Goal: Task Accomplishment & Management: Manage account settings

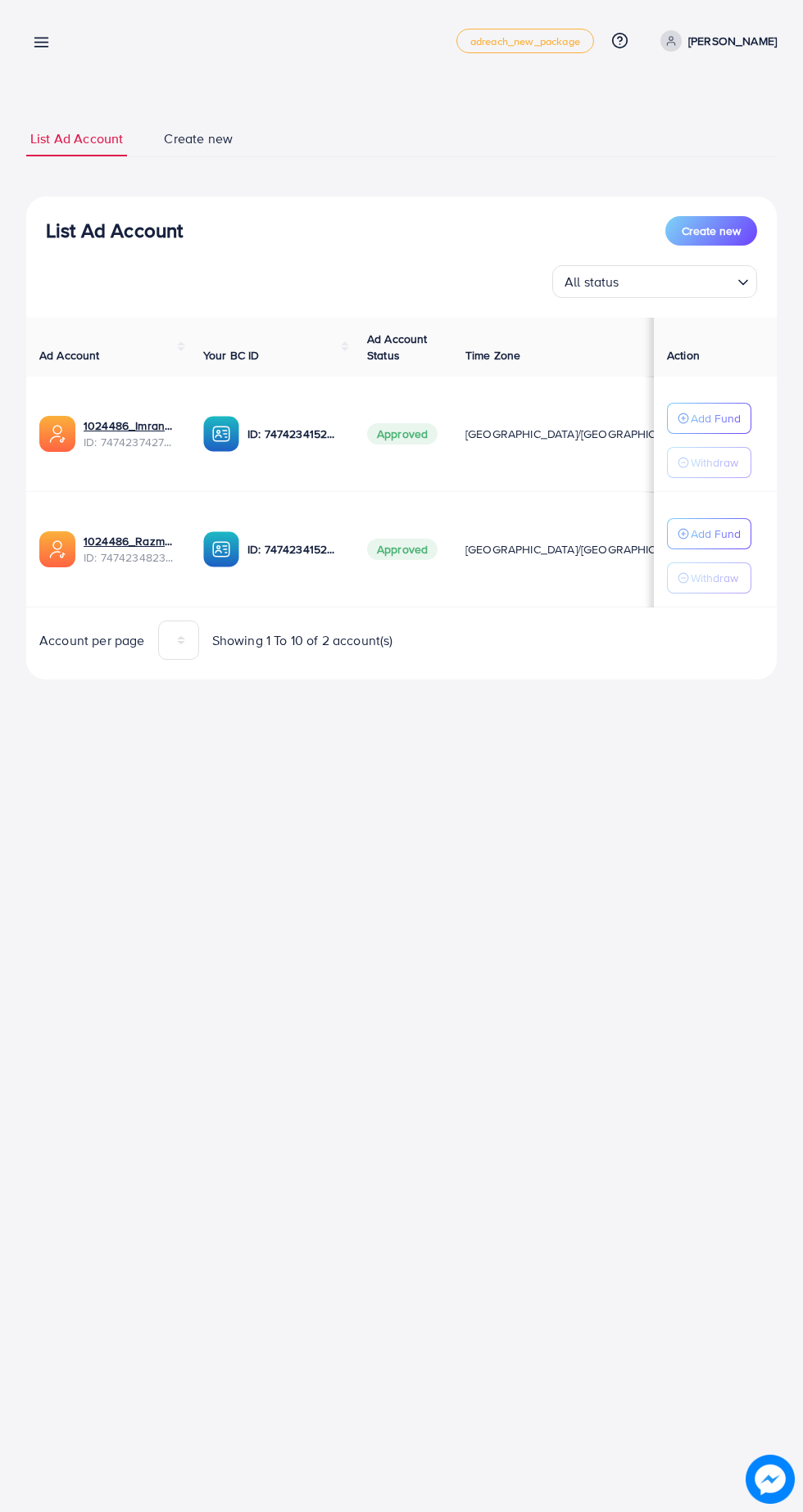
scroll to position [0, 31]
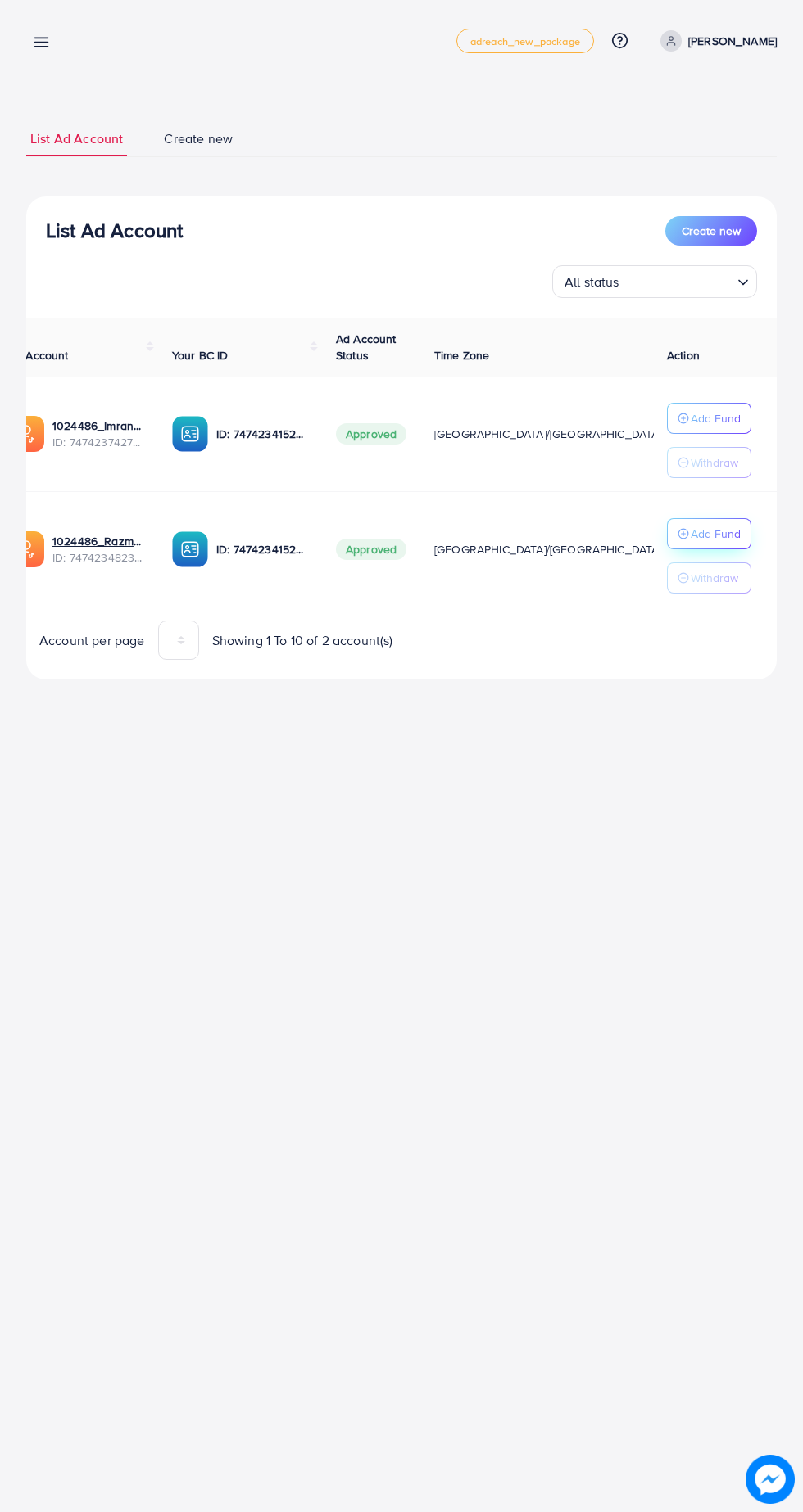
click at [725, 428] on p "Add Fund" at bounding box center [715, 418] width 50 height 19
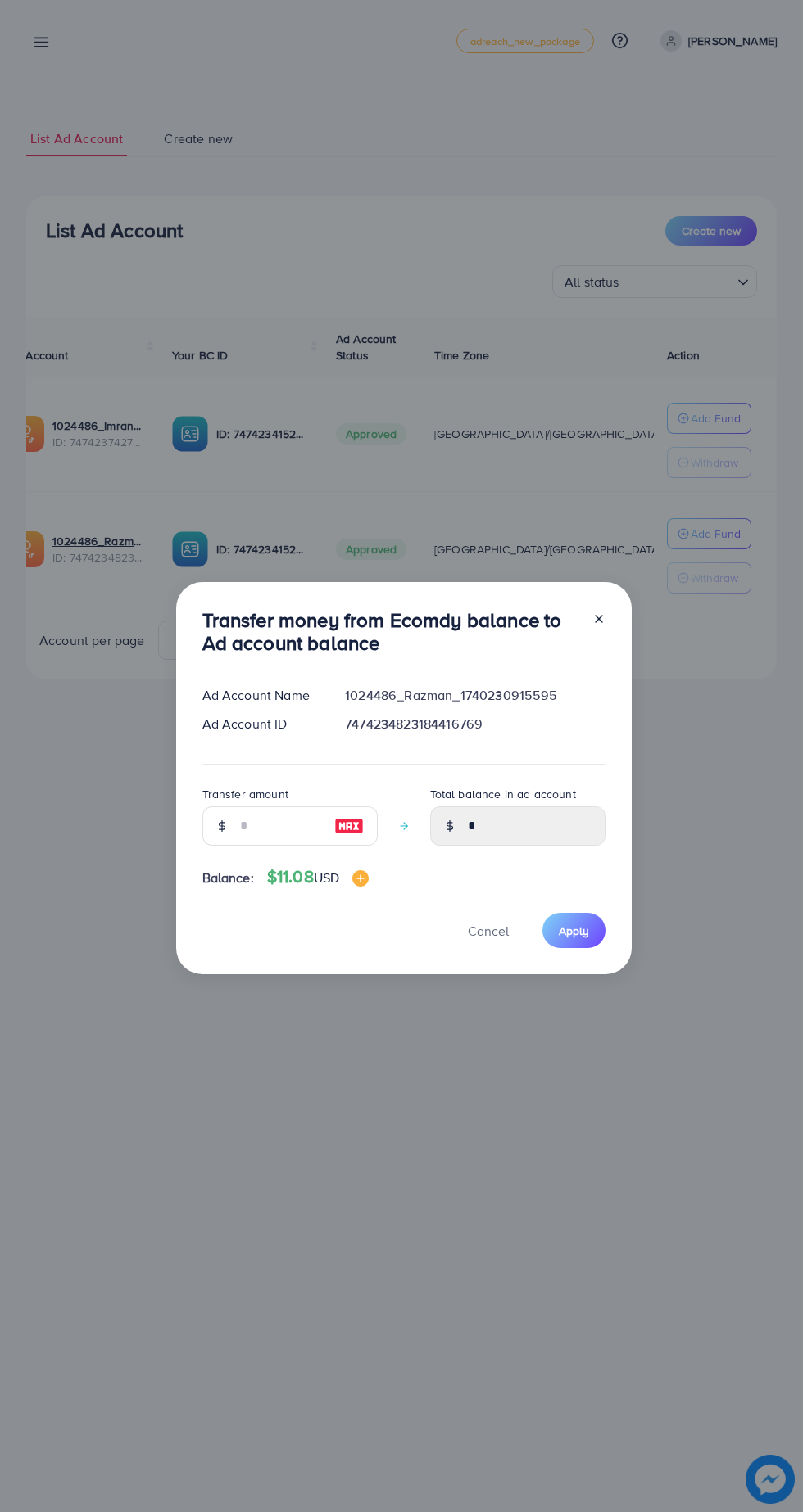
click at [596, 619] on line at bounding box center [598, 619] width 7 height 7
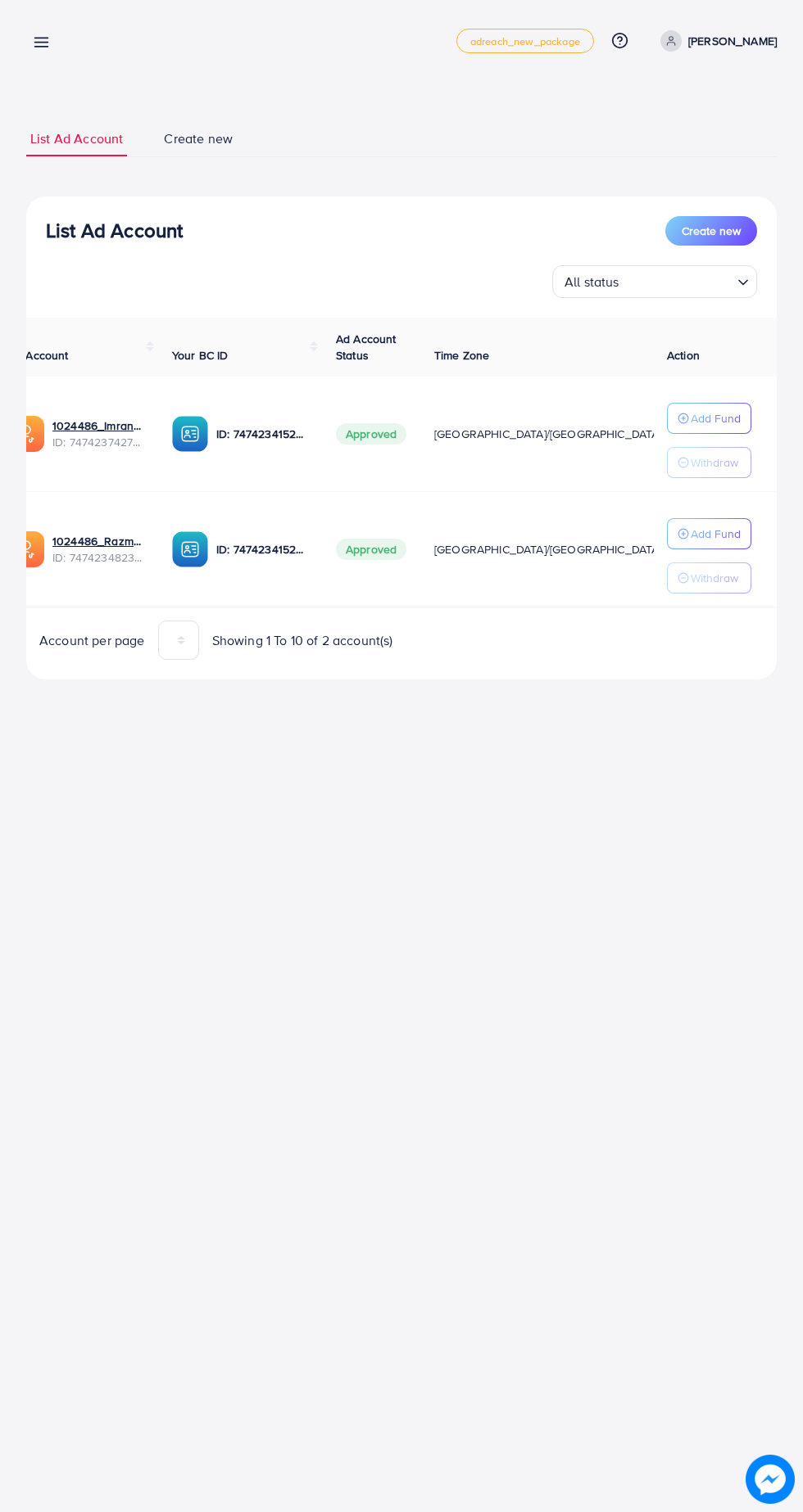
click at [740, 40] on p "Ahmad ch" at bounding box center [733, 40] width 89 height 19
click at [691, 134] on span "Log out" at bounding box center [678, 134] width 44 height 19
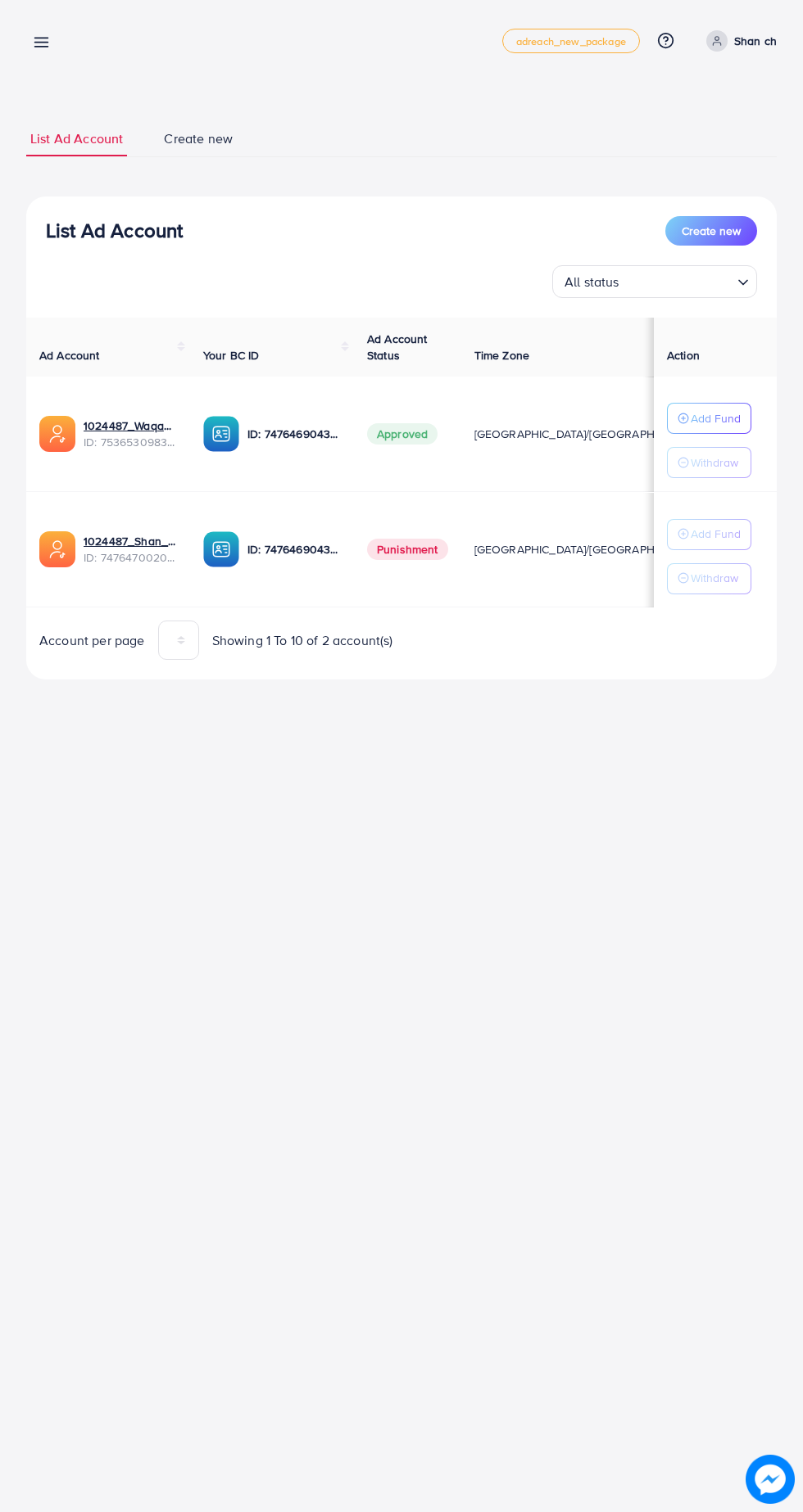
scroll to position [0, 16]
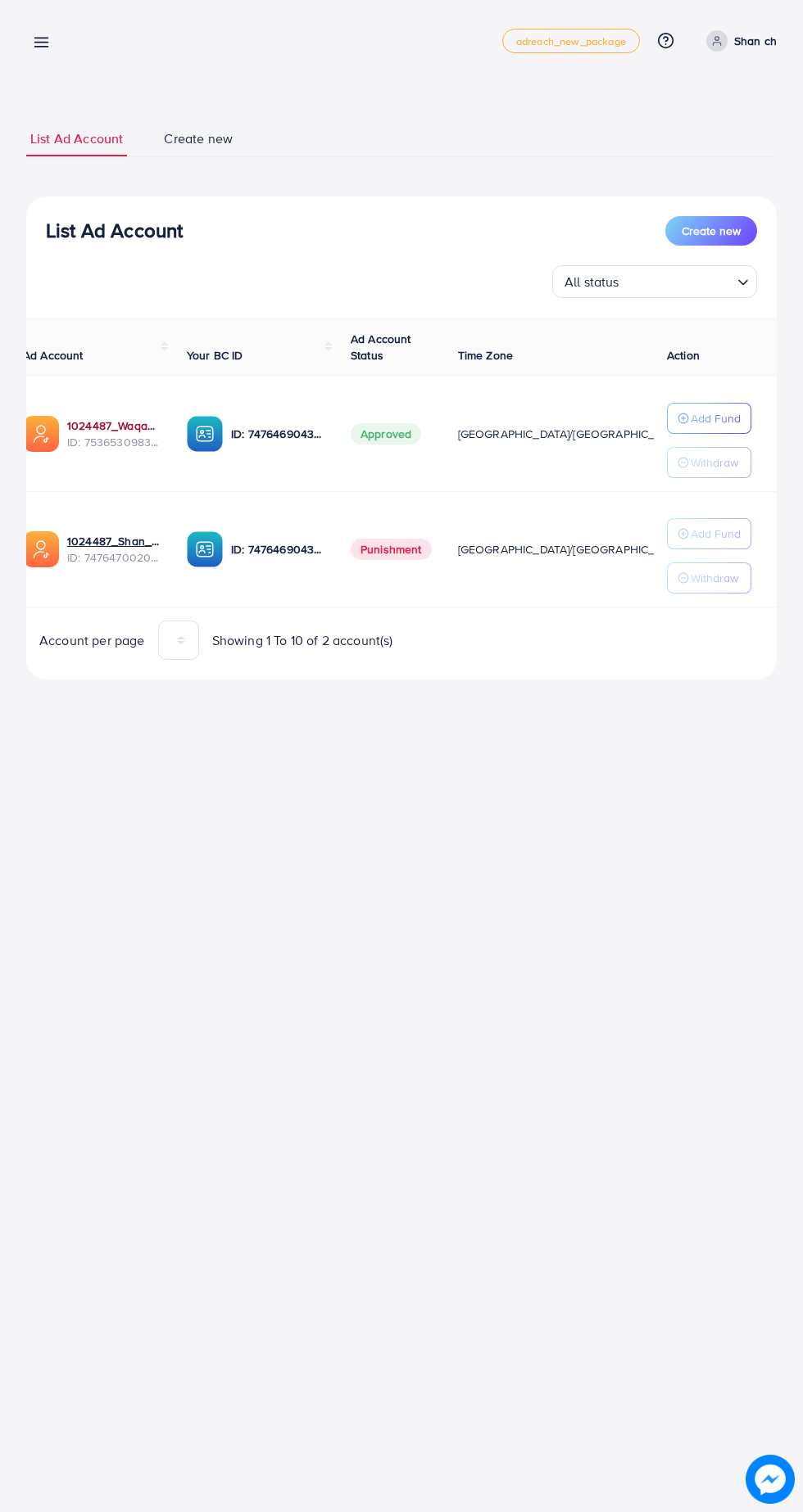
click at [106, 425] on link "1024487_Waqaslatif_1754735395634" at bounding box center [114, 425] width 93 height 16
